Goal: Information Seeking & Learning: Find specific fact

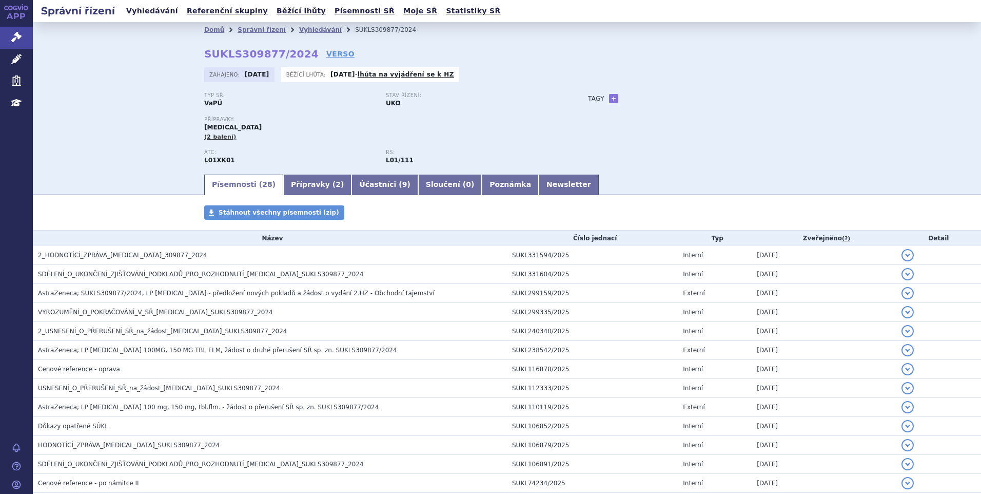
click at [151, 11] on link "Vyhledávání" at bounding box center [152, 11] width 58 height 14
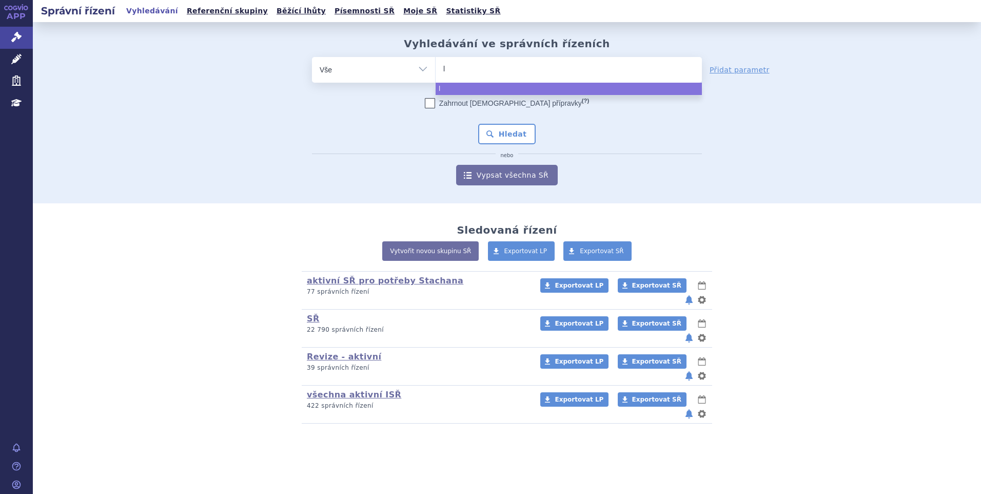
type input "li"
type input "libta"
type input "[MEDICAL_DATA]"
select select "libtayo"
click at [515, 139] on button "Hledat" at bounding box center [507, 134] width 58 height 21
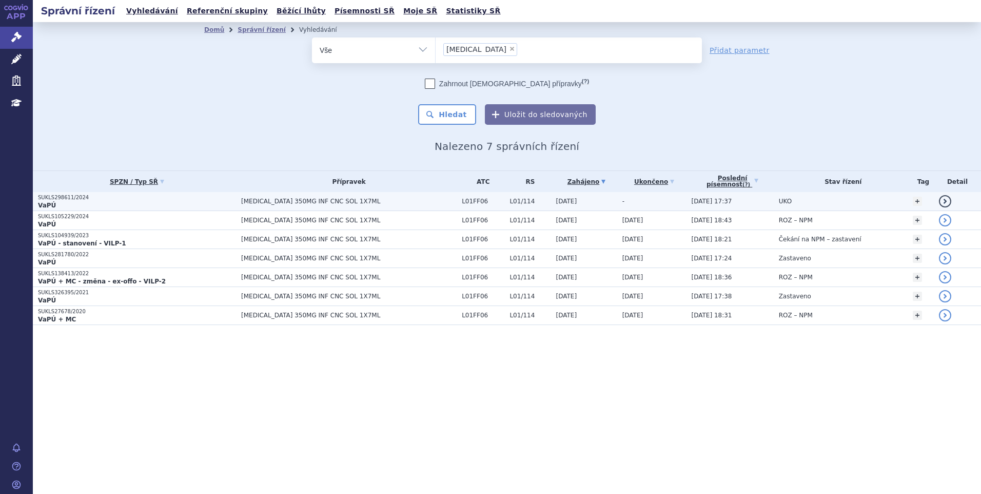
click at [75, 202] on p "VaPÚ" at bounding box center [137, 205] width 198 height 8
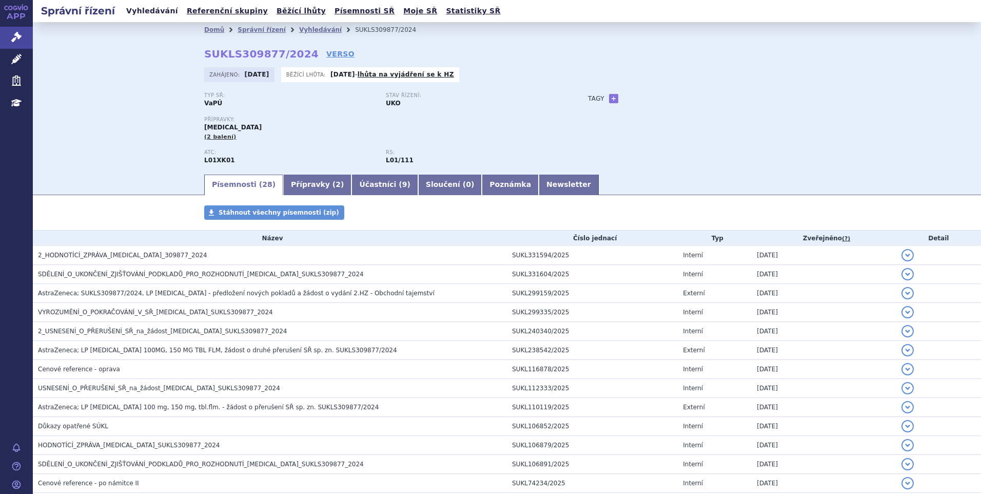
click at [154, 13] on link "Vyhledávání" at bounding box center [152, 11] width 58 height 14
